Goal: Information Seeking & Learning: Learn about a topic

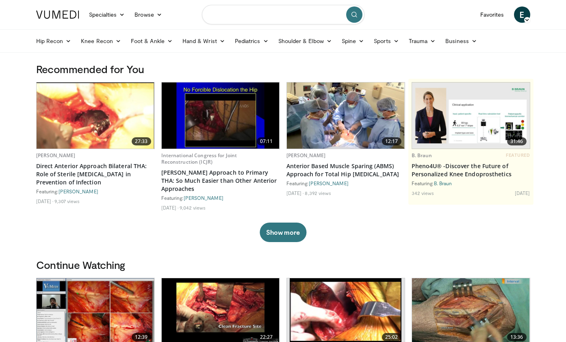
click at [265, 17] on input "Search topics, interventions" at bounding box center [283, 15] width 163 height 20
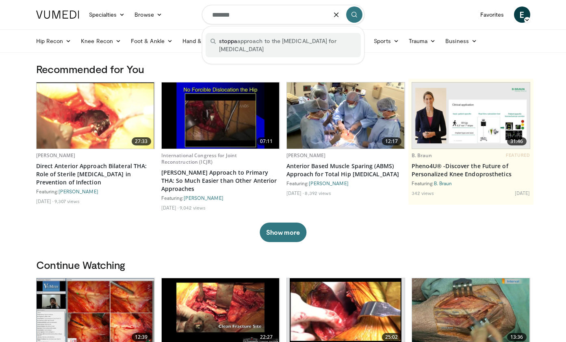
type input "**********"
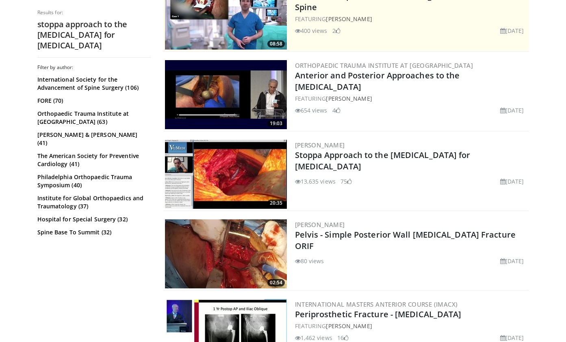
scroll to position [191, 0]
click at [252, 171] on img at bounding box center [226, 174] width 122 height 69
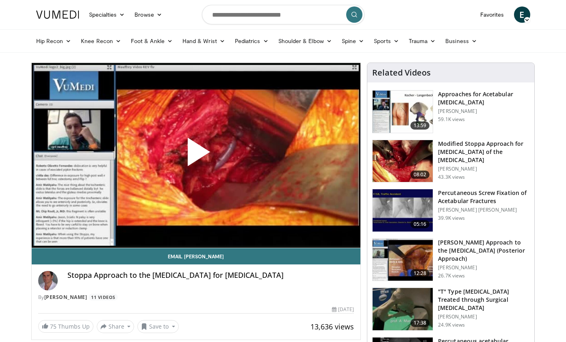
click at [196, 155] on span "Video Player" at bounding box center [196, 155] width 0 height 0
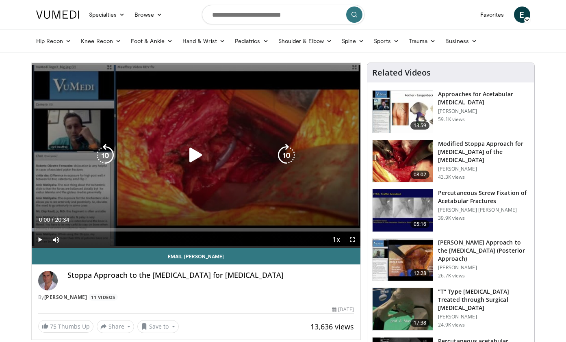
click at [191, 153] on icon "Video Player" at bounding box center [196, 155] width 23 height 23
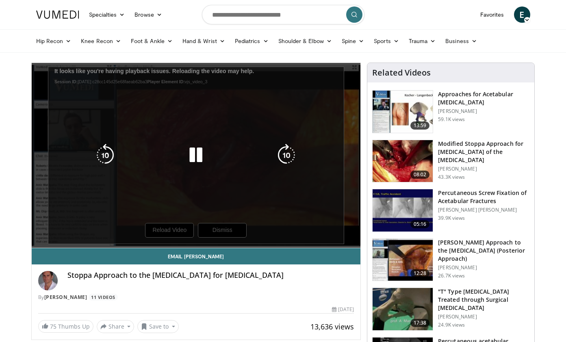
click at [199, 228] on div "10 seconds Tap to unmute" at bounding box center [196, 155] width 329 height 185
click at [197, 152] on icon "Video Player" at bounding box center [196, 155] width 23 height 23
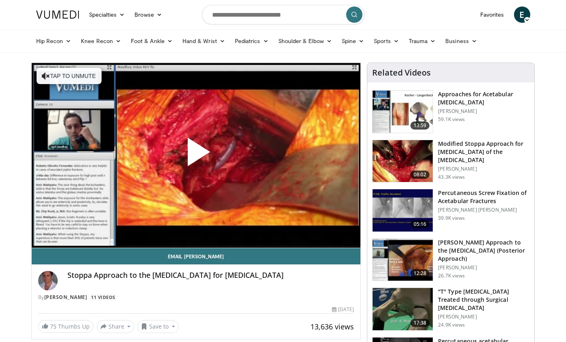
click at [196, 155] on span "Video Player" at bounding box center [196, 155] width 0 height 0
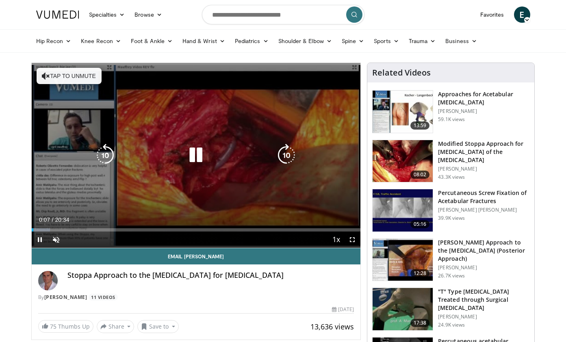
click at [280, 157] on icon "Video Player" at bounding box center [286, 155] width 23 height 23
click at [294, 161] on icon "Video Player" at bounding box center [286, 155] width 23 height 23
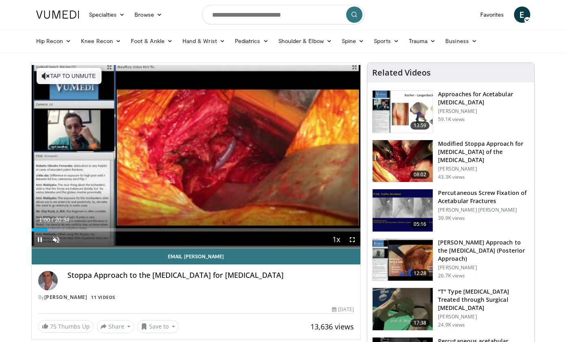
click at [51, 239] on span "Video Player" at bounding box center [56, 240] width 16 height 16
drag, startPoint x: 90, startPoint y: 241, endPoint x: 104, endPoint y: 241, distance: 13.8
click at [104, 241] on div "Mute 100%" at bounding box center [76, 240] width 57 height 16
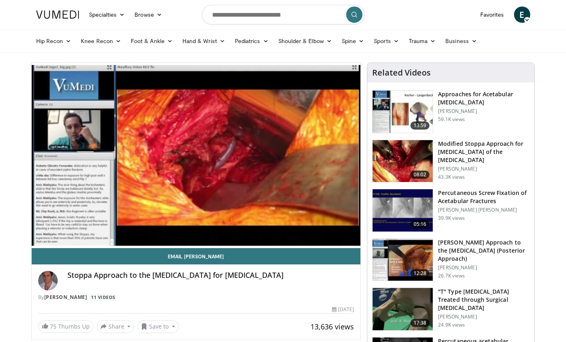
click at [234, 154] on div "40 seconds Tap to unmute" at bounding box center [196, 155] width 329 height 185
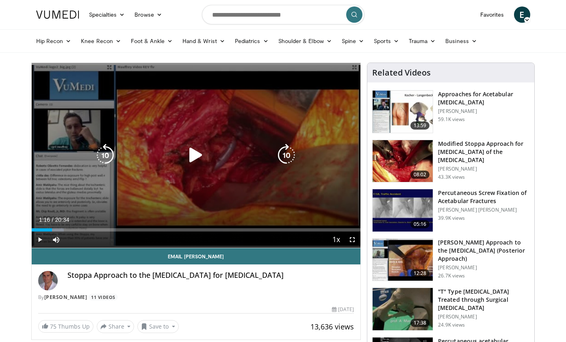
click at [192, 157] on icon "Video Player" at bounding box center [196, 155] width 23 height 23
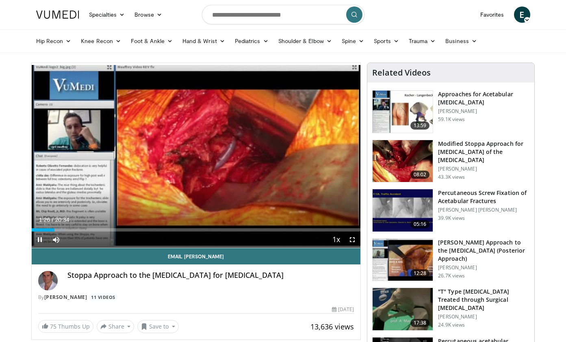
click at [356, 241] on span "Video Player" at bounding box center [352, 240] width 16 height 16
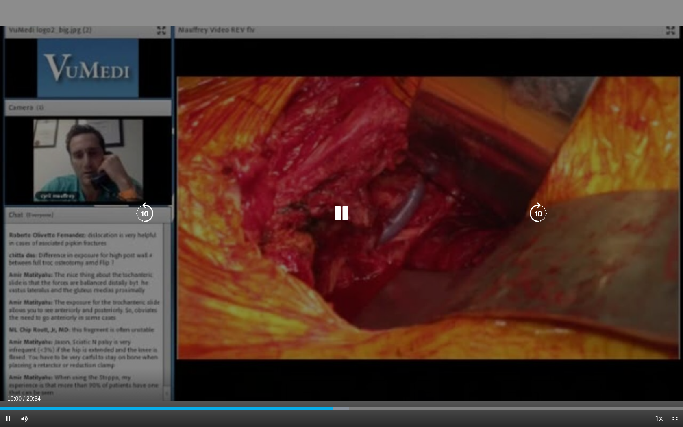
click at [525, 213] on div "Video Player" at bounding box center [342, 213] width 410 height 16
click at [539, 213] on icon "Video Player" at bounding box center [538, 213] width 23 height 23
click at [534, 215] on icon "Video Player" at bounding box center [538, 213] width 23 height 23
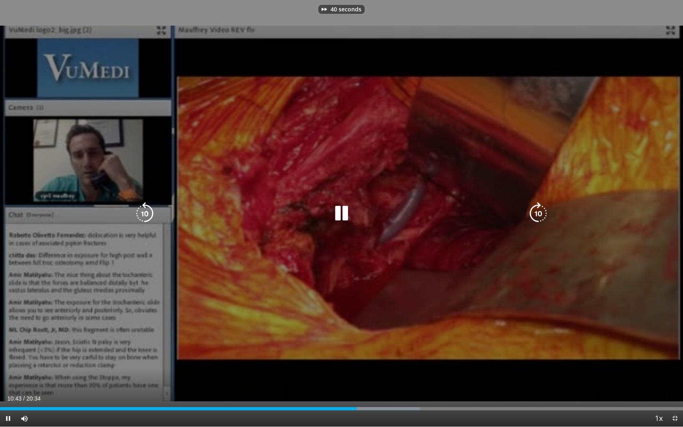
click at [534, 215] on icon "Video Player" at bounding box center [538, 213] width 23 height 23
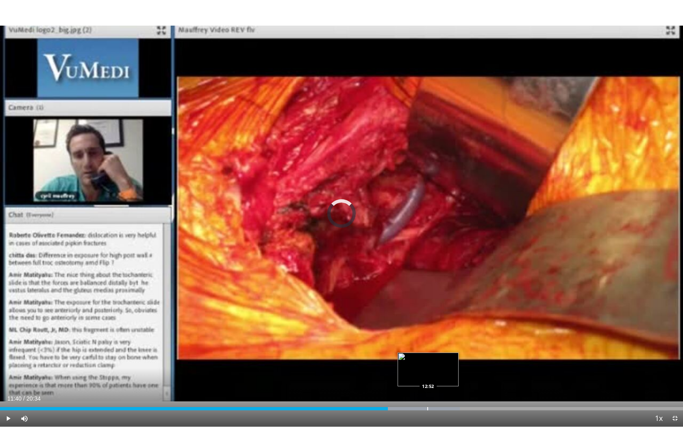
drag, startPoint x: 388, startPoint y: 408, endPoint x: 428, endPoint y: 407, distance: 40.3
click at [428, 342] on div "Progress Bar" at bounding box center [427, 408] width 1 height 3
drag, startPoint x: 428, startPoint y: 410, endPoint x: 481, endPoint y: 409, distance: 52.8
click at [481, 342] on div "Progress Bar" at bounding box center [480, 408] width 1 height 3
drag, startPoint x: 482, startPoint y: 408, endPoint x: 515, endPoint y: 408, distance: 33.3
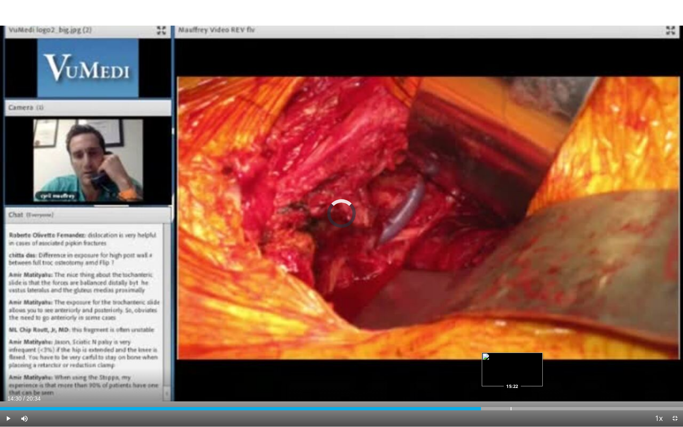
click at [511, 342] on div "Progress Bar" at bounding box center [511, 408] width 1 height 3
drag, startPoint x: 515, startPoint y: 411, endPoint x: 557, endPoint y: 413, distance: 41.9
click at [557, 342] on div "Current Time 15:32 / Duration 20:34 Pause Skip Backward Skip Forward Mute 100% …" at bounding box center [341, 418] width 683 height 16
drag, startPoint x: 521, startPoint y: 409, endPoint x: 563, endPoint y: 412, distance: 42.0
click at [563, 342] on div "Current Time 15:40 / Duration 20:34 Play Skip Backward Skip Forward Mute 100% L…" at bounding box center [341, 418] width 683 height 16
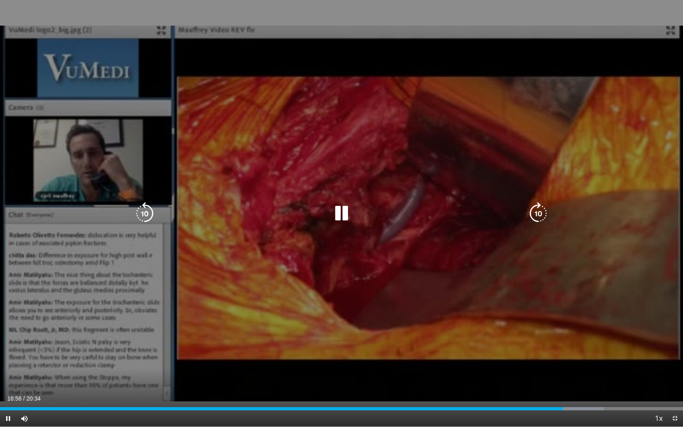
click at [267, 140] on div "20 seconds Tap to unmute" at bounding box center [341, 213] width 683 height 426
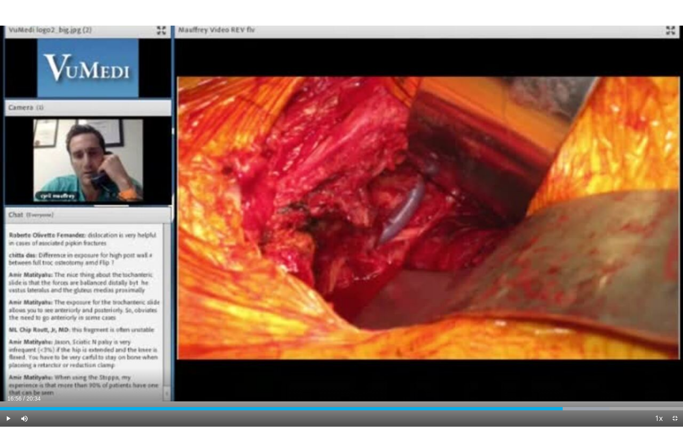
click at [566, 342] on span "Video Player" at bounding box center [675, 418] width 16 height 16
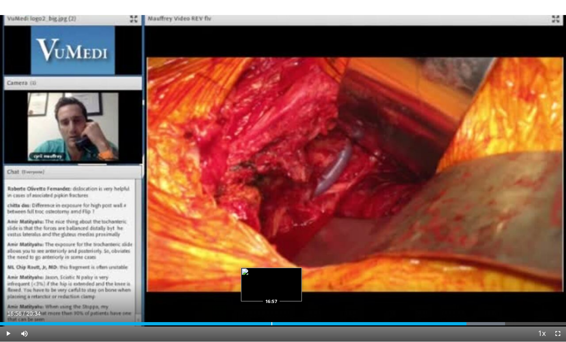
scroll to position [64, 0]
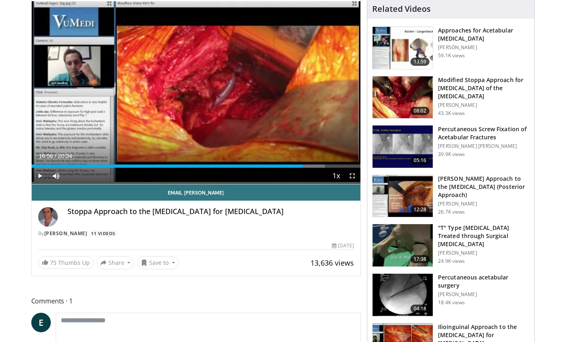
click at [399, 94] on img at bounding box center [403, 97] width 60 height 42
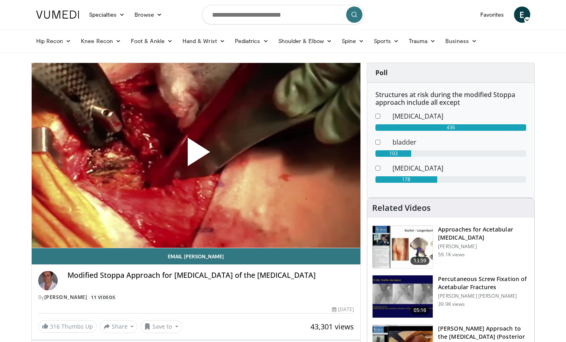
click at [196, 155] on span "Video Player" at bounding box center [196, 155] width 0 height 0
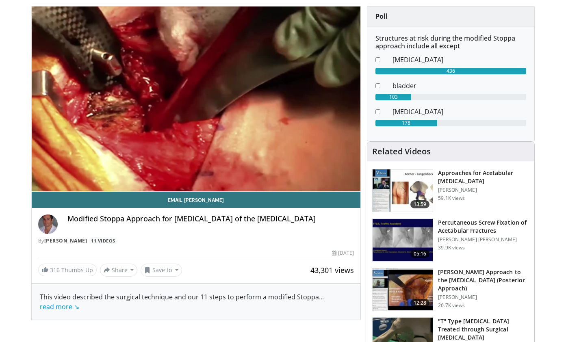
scroll to position [57, 0]
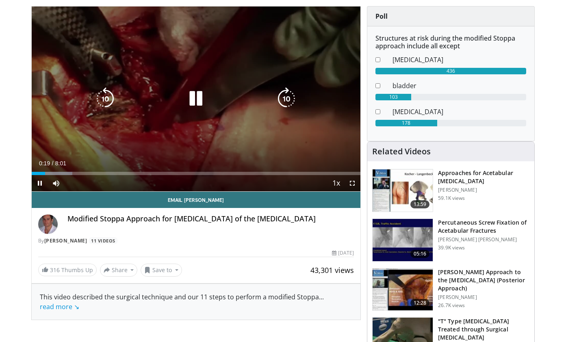
click at [289, 104] on icon "Video Player" at bounding box center [286, 98] width 23 height 23
click at [285, 104] on icon "Video Player" at bounding box center [286, 98] width 23 height 23
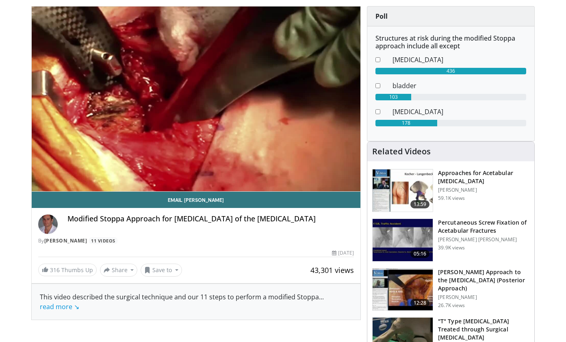
click at [285, 104] on div "30 seconds Tap to unmute" at bounding box center [196, 99] width 329 height 185
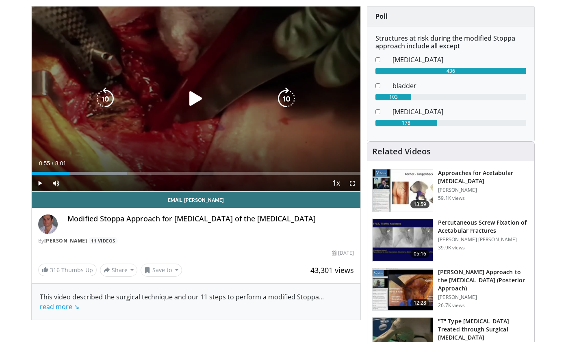
click at [287, 99] on icon "Video Player" at bounding box center [286, 98] width 23 height 23
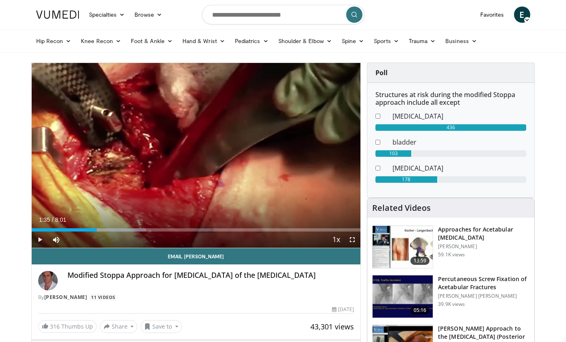
scroll to position [0, 0]
click at [300, 16] on input "Search topics, interventions" at bounding box center [283, 15] width 163 height 20
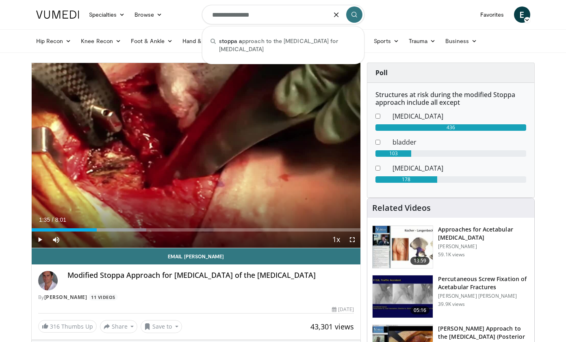
type input "**********"
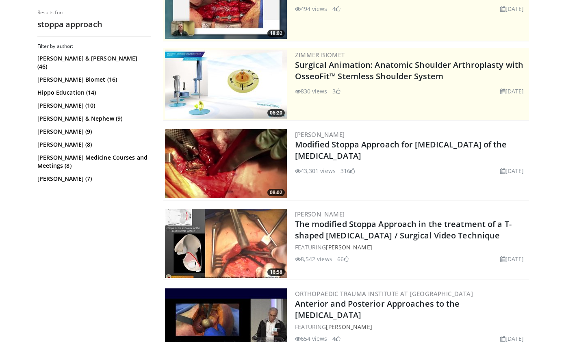
scroll to position [125, 0]
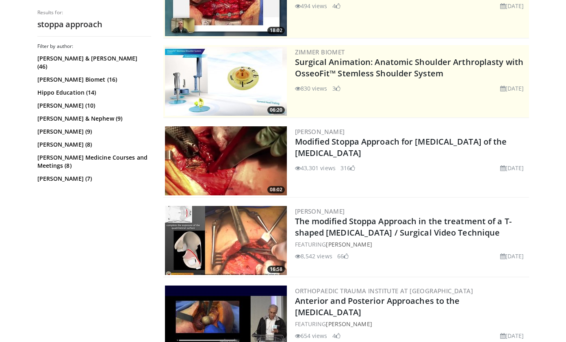
click at [244, 250] on img at bounding box center [226, 240] width 122 height 69
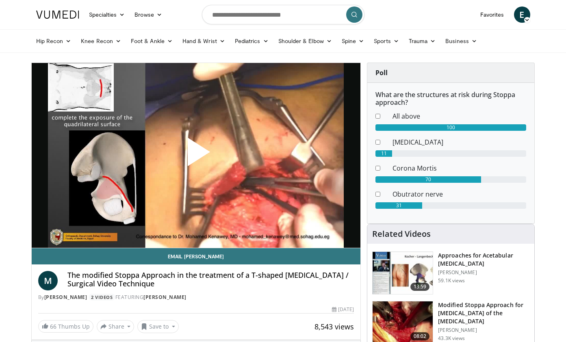
click at [196, 155] on span "Video Player" at bounding box center [196, 155] width 0 height 0
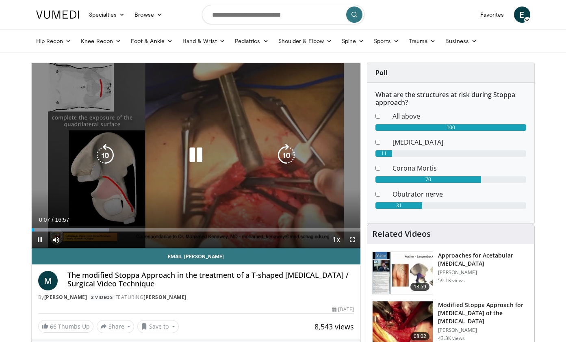
click at [296, 142] on div "10 seconds Tap to unmute" at bounding box center [196, 155] width 329 height 185
click at [287, 158] on icon "Video Player" at bounding box center [286, 155] width 23 height 23
click at [287, 151] on icon "Video Player" at bounding box center [286, 155] width 23 height 23
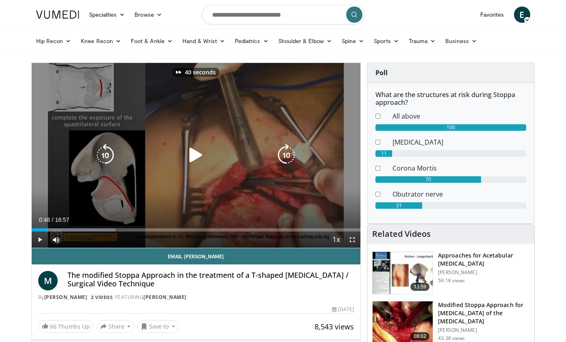
click at [287, 151] on icon "Video Player" at bounding box center [286, 155] width 23 height 23
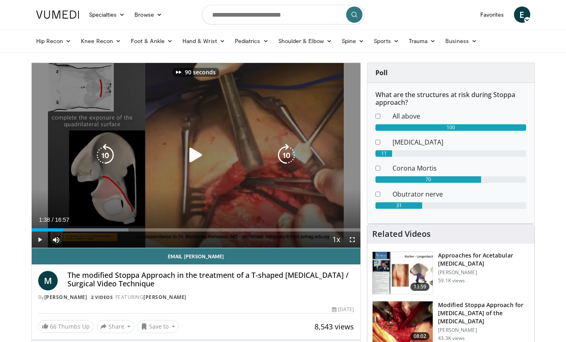
click at [287, 151] on icon "Video Player" at bounding box center [286, 155] width 23 height 23
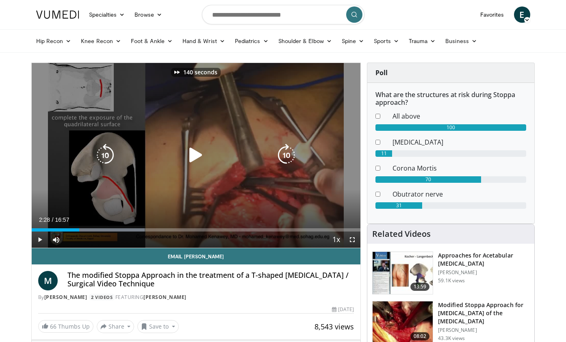
click at [287, 151] on icon "Video Player" at bounding box center [286, 155] width 23 height 23
click at [195, 154] on icon "Video Player" at bounding box center [196, 155] width 23 height 23
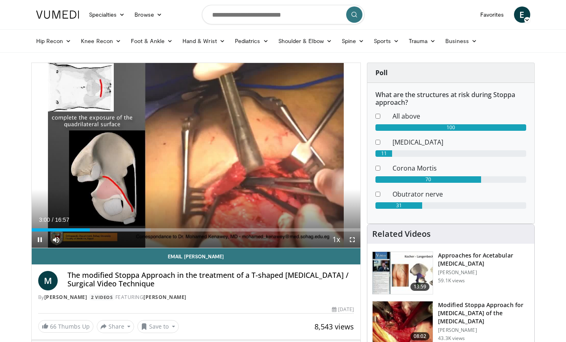
click at [351, 234] on span "Video Player" at bounding box center [352, 240] width 16 height 16
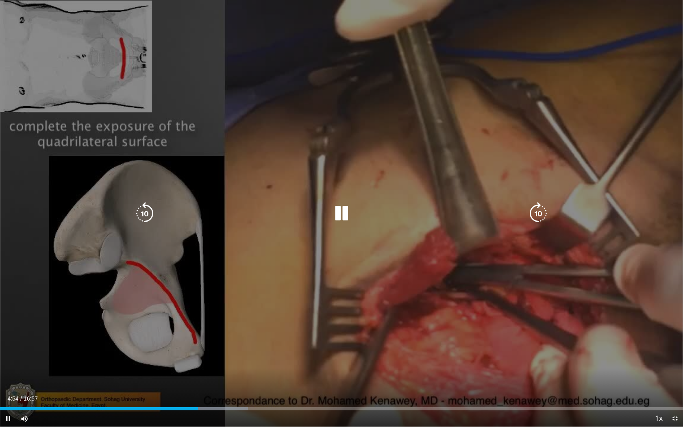
click at [566, 133] on div "170 seconds Tap to unmute" at bounding box center [341, 213] width 683 height 426
click at [365, 195] on div "170 seconds Tap to unmute" at bounding box center [341, 213] width 683 height 426
click at [544, 215] on icon "Video Player" at bounding box center [538, 213] width 23 height 23
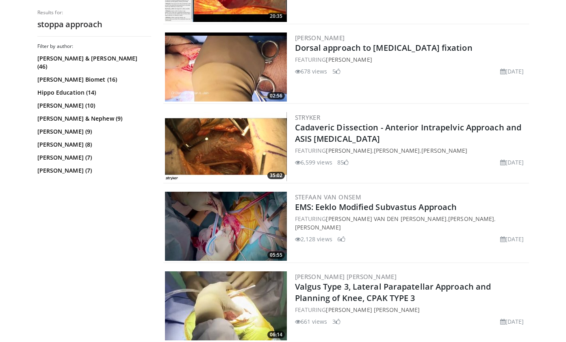
scroll to position [539, 0]
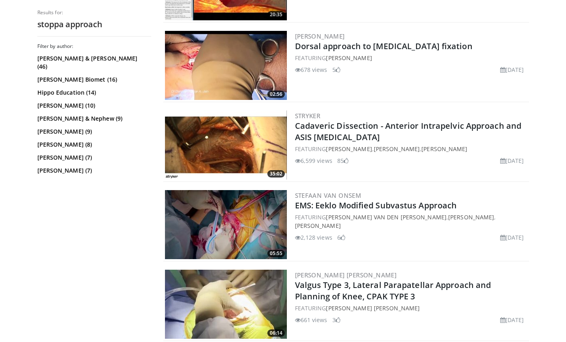
click at [228, 155] on img at bounding box center [226, 145] width 122 height 69
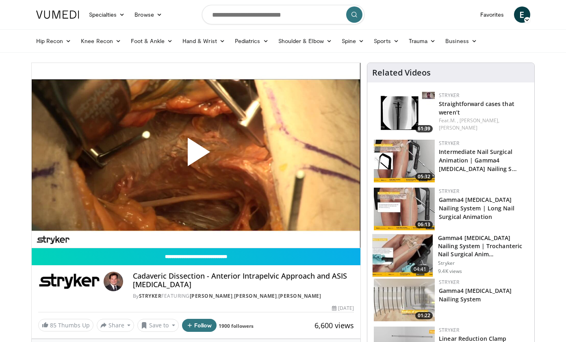
click at [196, 155] on span "Video Player" at bounding box center [196, 155] width 0 height 0
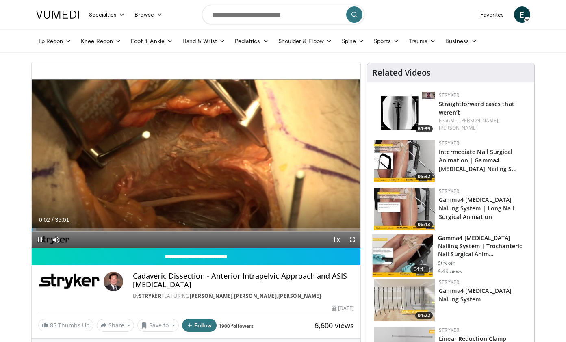
click at [353, 242] on span "Video Player" at bounding box center [352, 240] width 16 height 16
